Goal: Information Seeking & Learning: Find specific fact

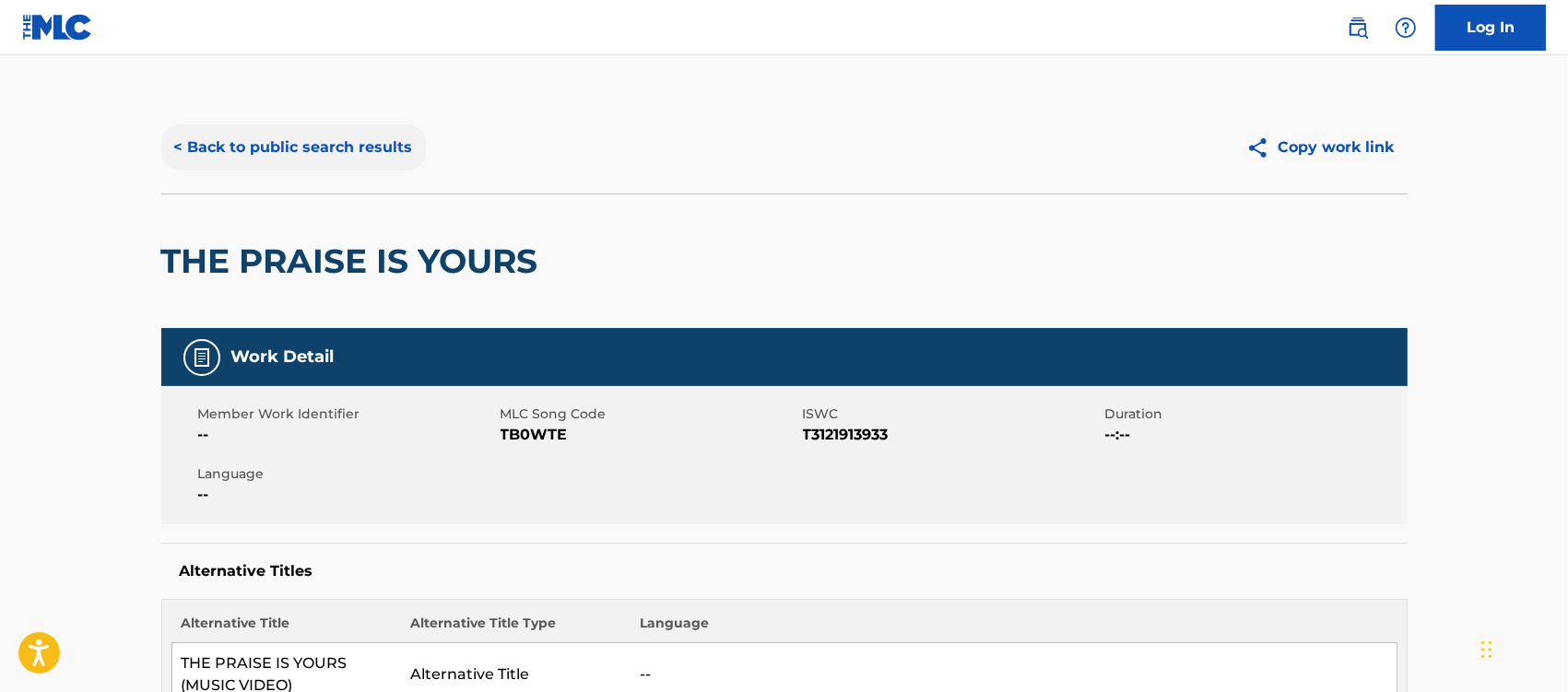
click at [337, 153] on button "< Back to public search results" at bounding box center [293, 147] width 265 height 46
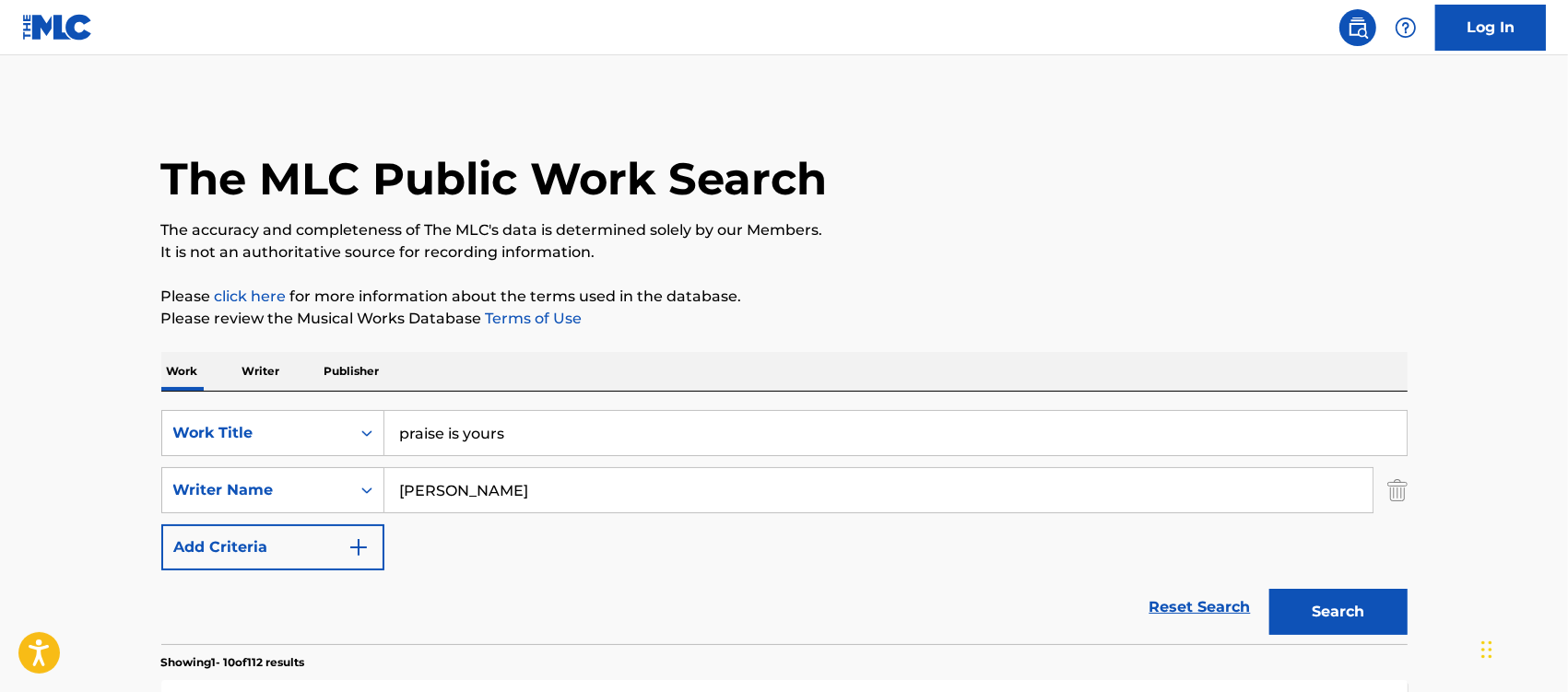
scroll to position [346, 0]
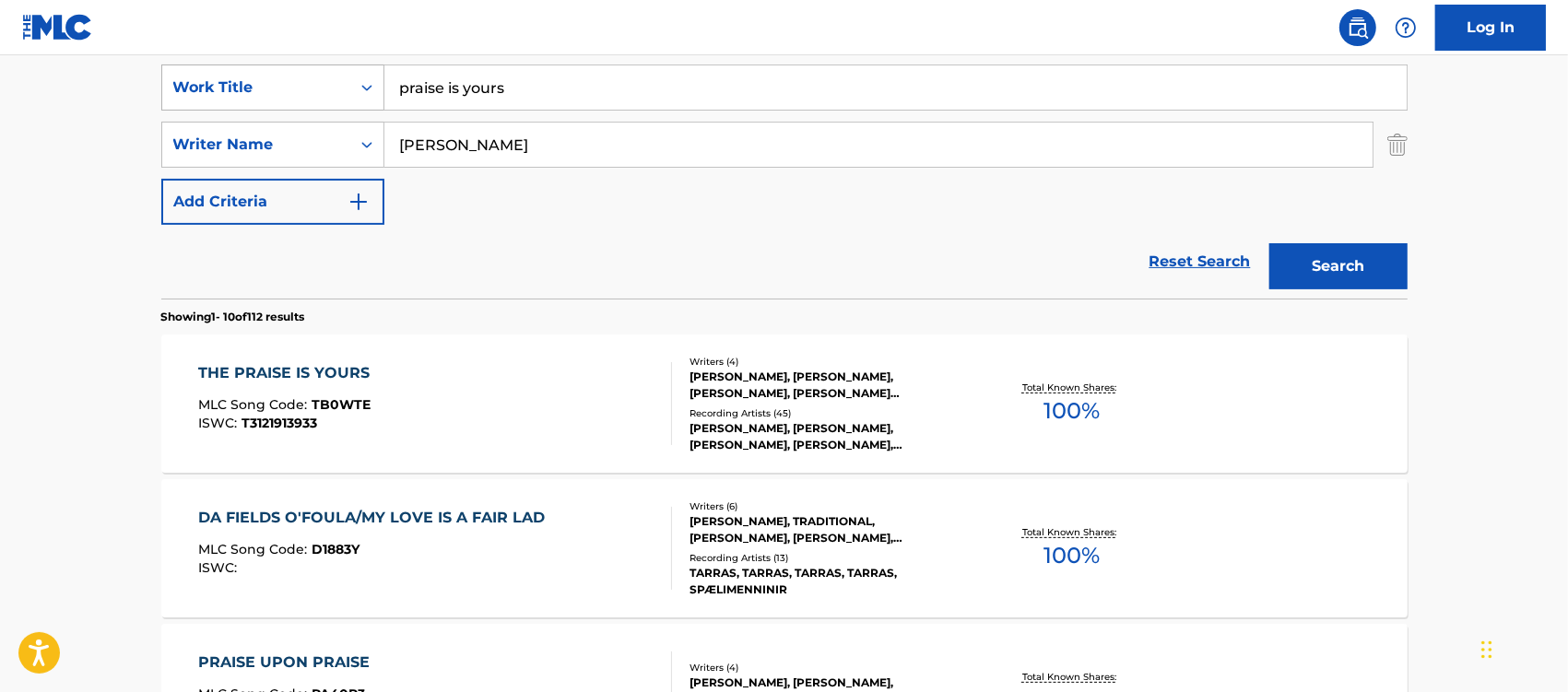
drag, startPoint x: 525, startPoint y: 97, endPoint x: 315, endPoint y: 95, distance: 210.0
click at [315, 95] on div "SearchWithCriteriaebea3e65-70ec-4ca9-862d-584efe0ddc20 Work Title praise is you…" at bounding box center [784, 87] width 1246 height 46
type input "good shepherd of my soul"
type input "getty"
click at [1269, 243] on button "Search" at bounding box center [1338, 266] width 139 height 46
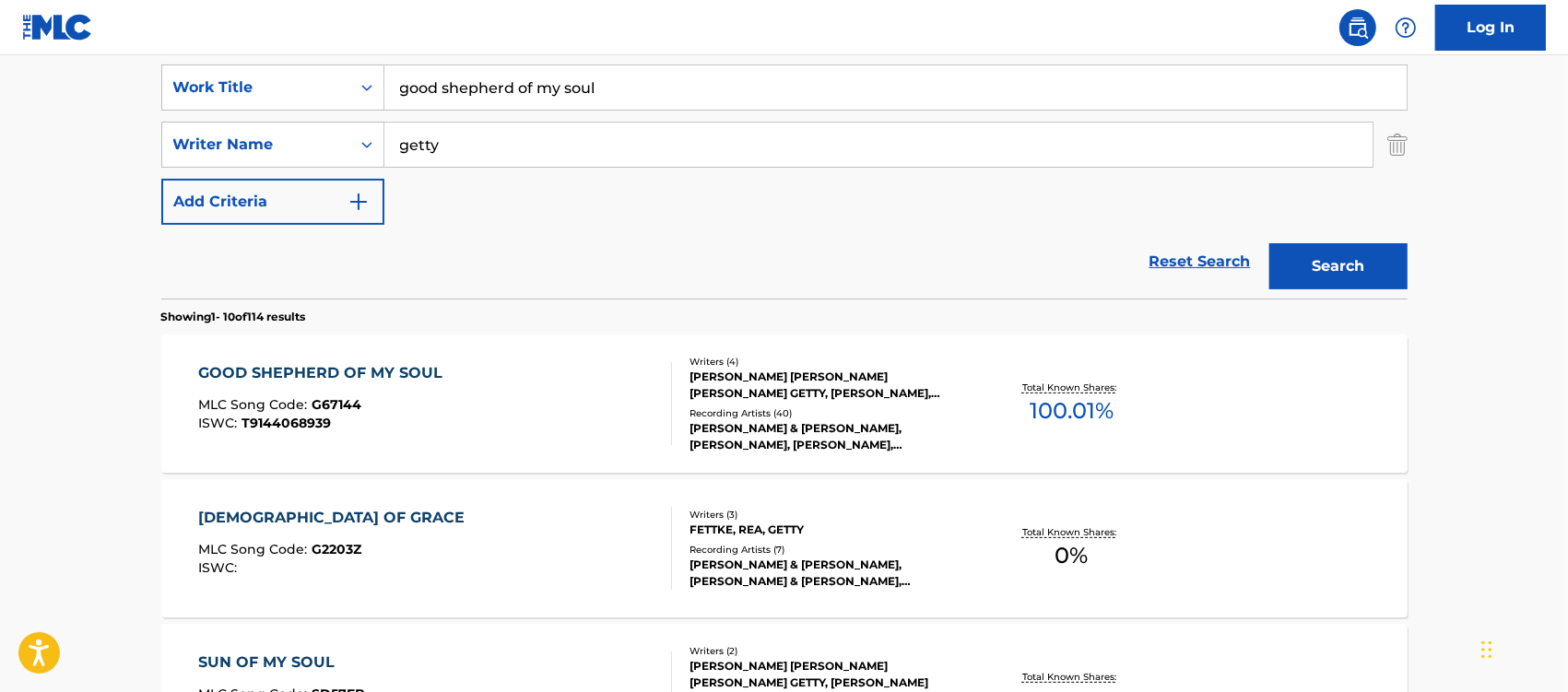
click at [341, 374] on div "GOOD SHEPHERD OF MY SOUL" at bounding box center [324, 372] width 254 height 22
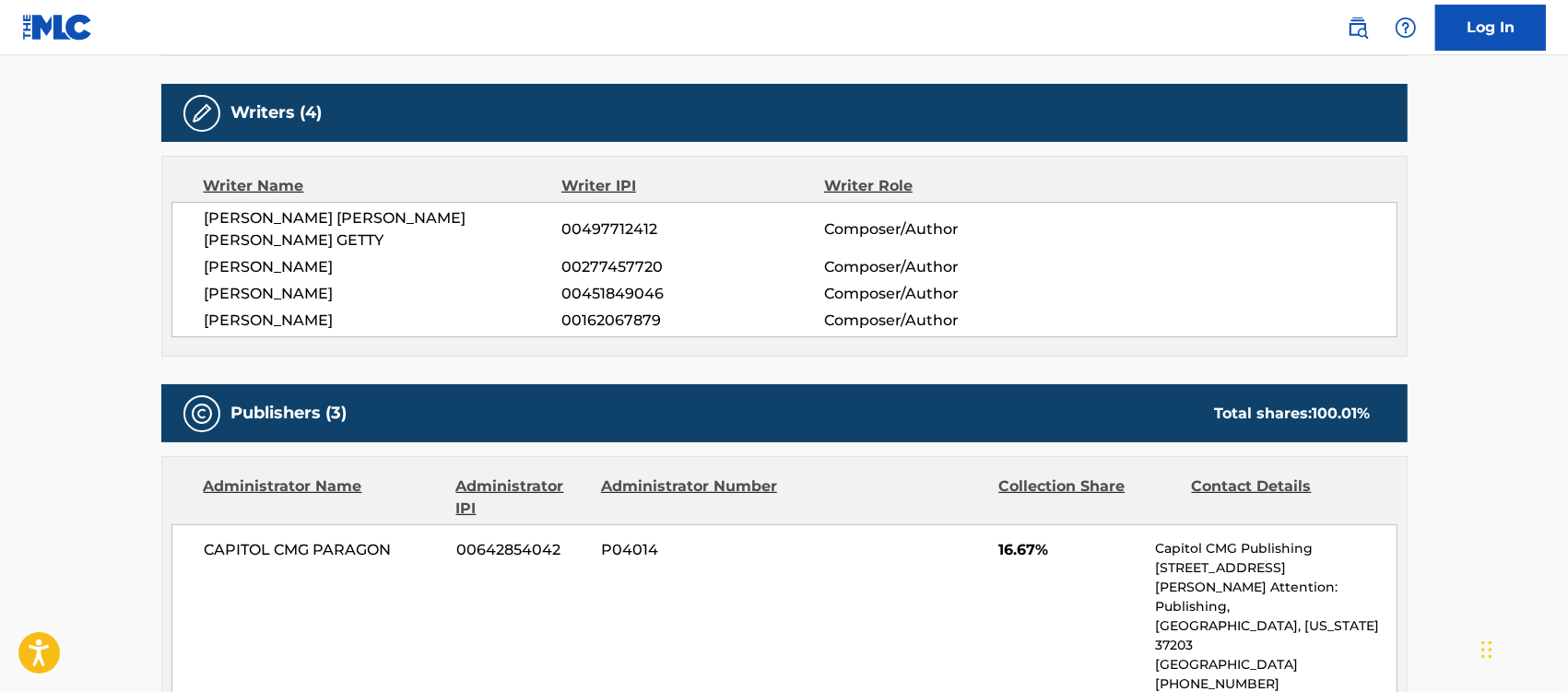
scroll to position [346, 0]
